Goal: Task Accomplishment & Management: Manage account settings

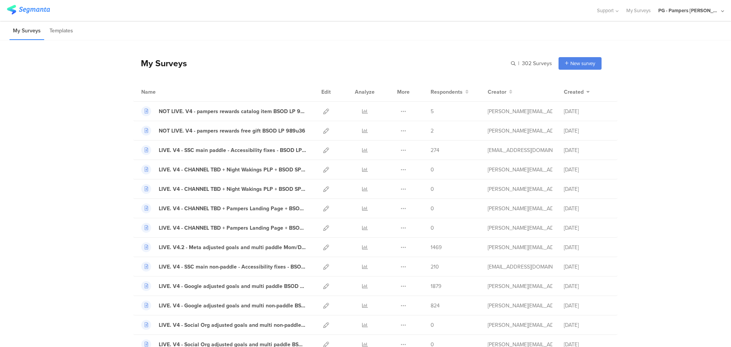
click at [694, 13] on div "PG - Pampers Lumi Janrain" at bounding box center [688, 10] width 61 height 7
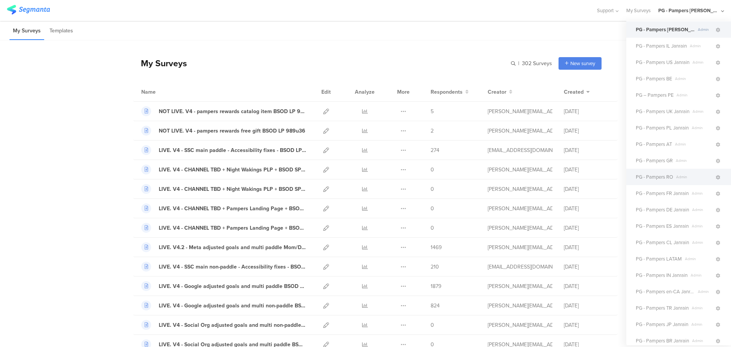
scroll to position [38, 0]
click at [716, 126] on icon at bounding box center [718, 126] width 5 height 5
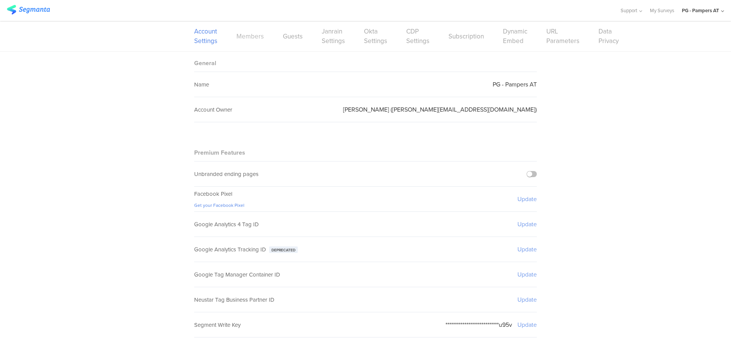
click at [254, 39] on link "Members" at bounding box center [249, 37] width 27 height 10
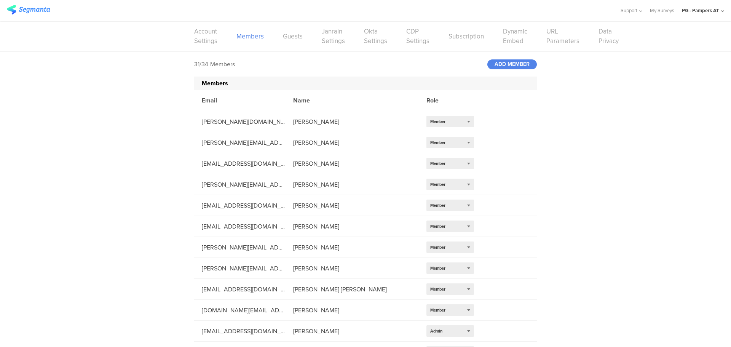
click at [707, 11] on div "PG - Pampers AT" at bounding box center [700, 10] width 37 height 7
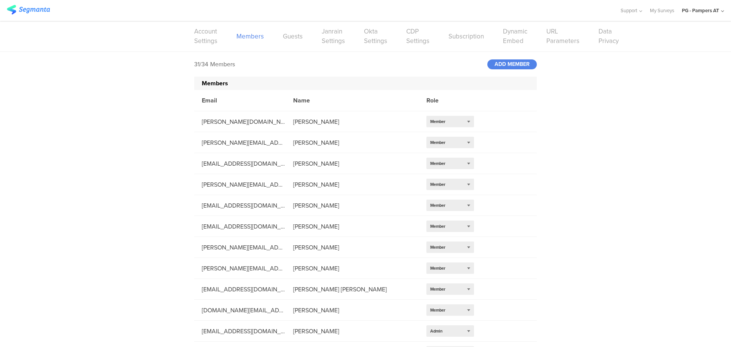
click at [701, 9] on div "PG - Pampers AT" at bounding box center [700, 10] width 37 height 7
